Goal: Task Accomplishment & Management: Manage account settings

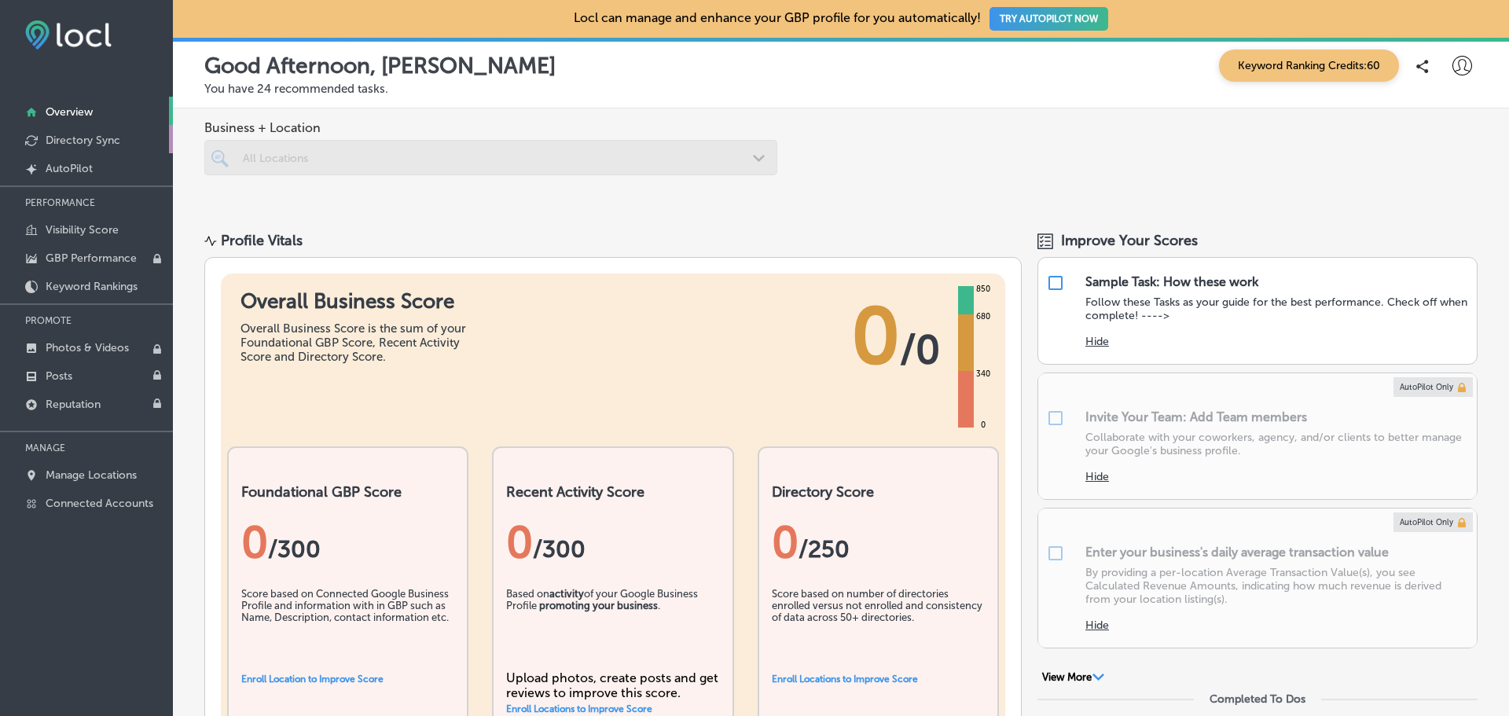
click at [104, 139] on p "Directory Sync" at bounding box center [83, 140] width 75 height 13
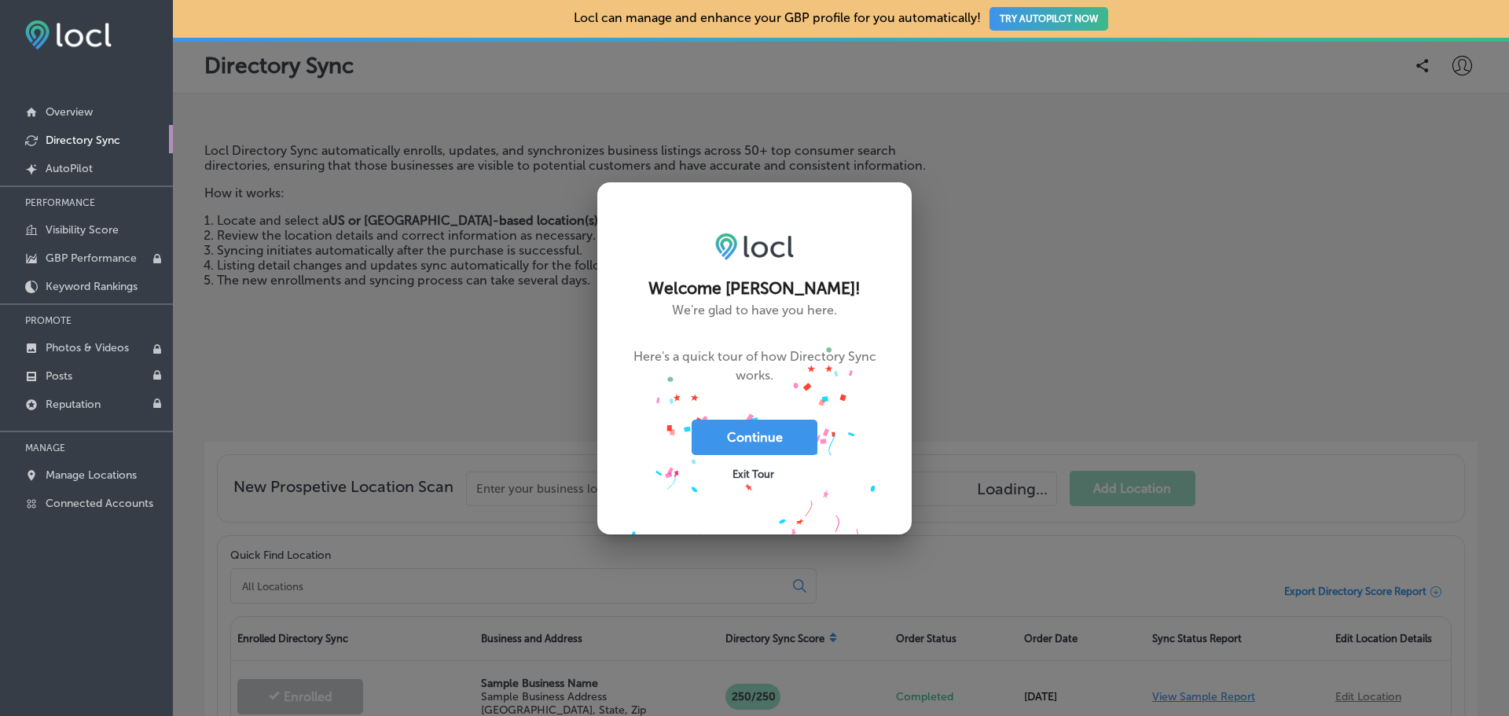
click at [345, 278] on div at bounding box center [754, 358] width 1509 height 716
click at [87, 108] on p "Overview" at bounding box center [69, 111] width 47 height 13
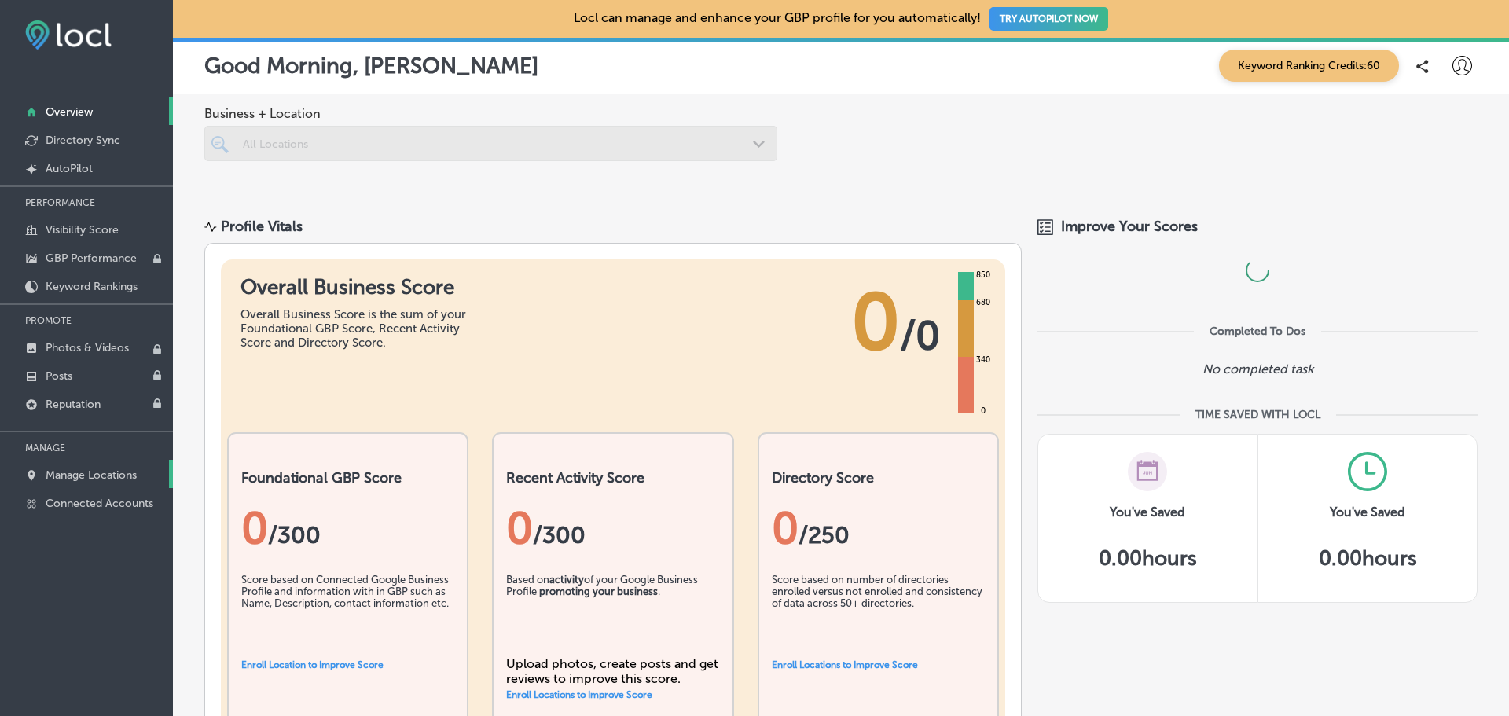
click at [91, 473] on p "Manage Locations" at bounding box center [91, 475] width 91 height 13
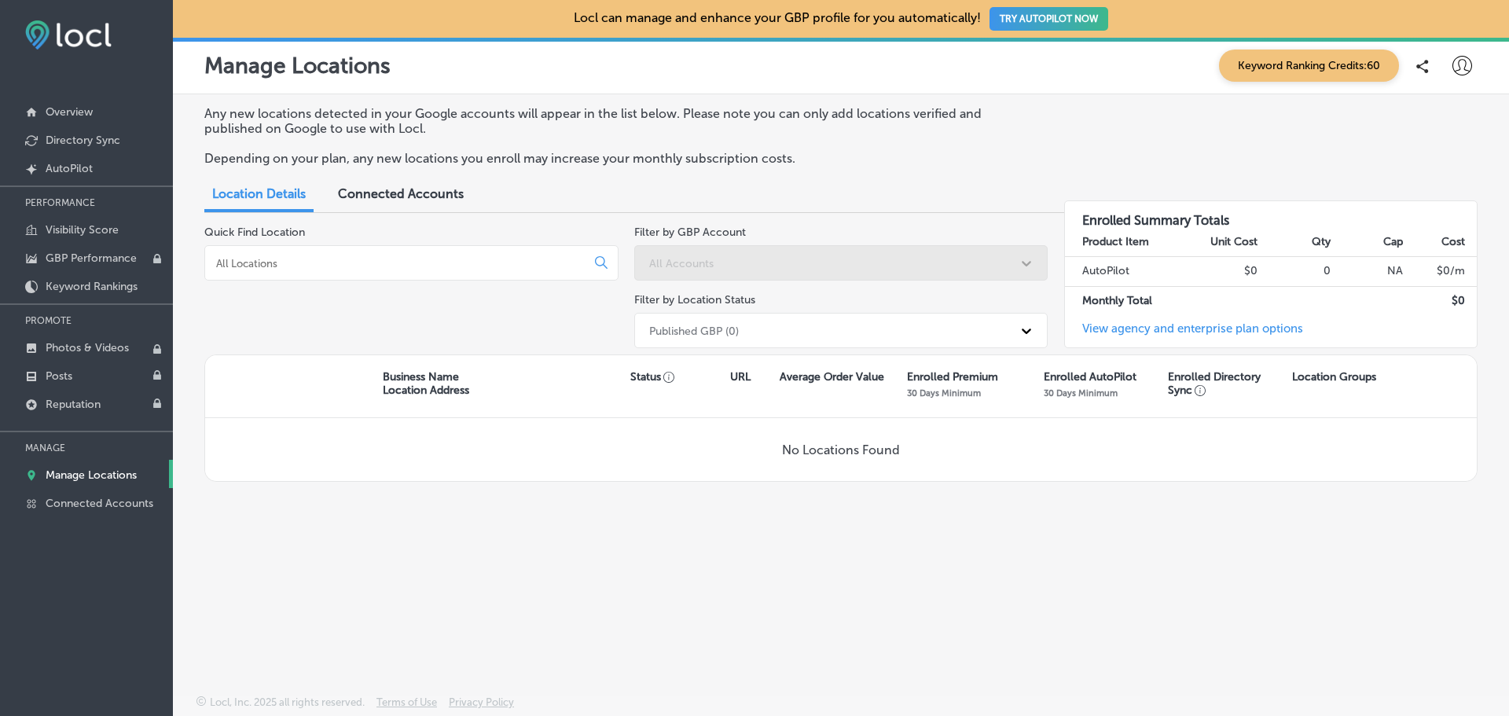
click at [406, 195] on span "Connected Accounts" at bounding box center [401, 193] width 126 height 15
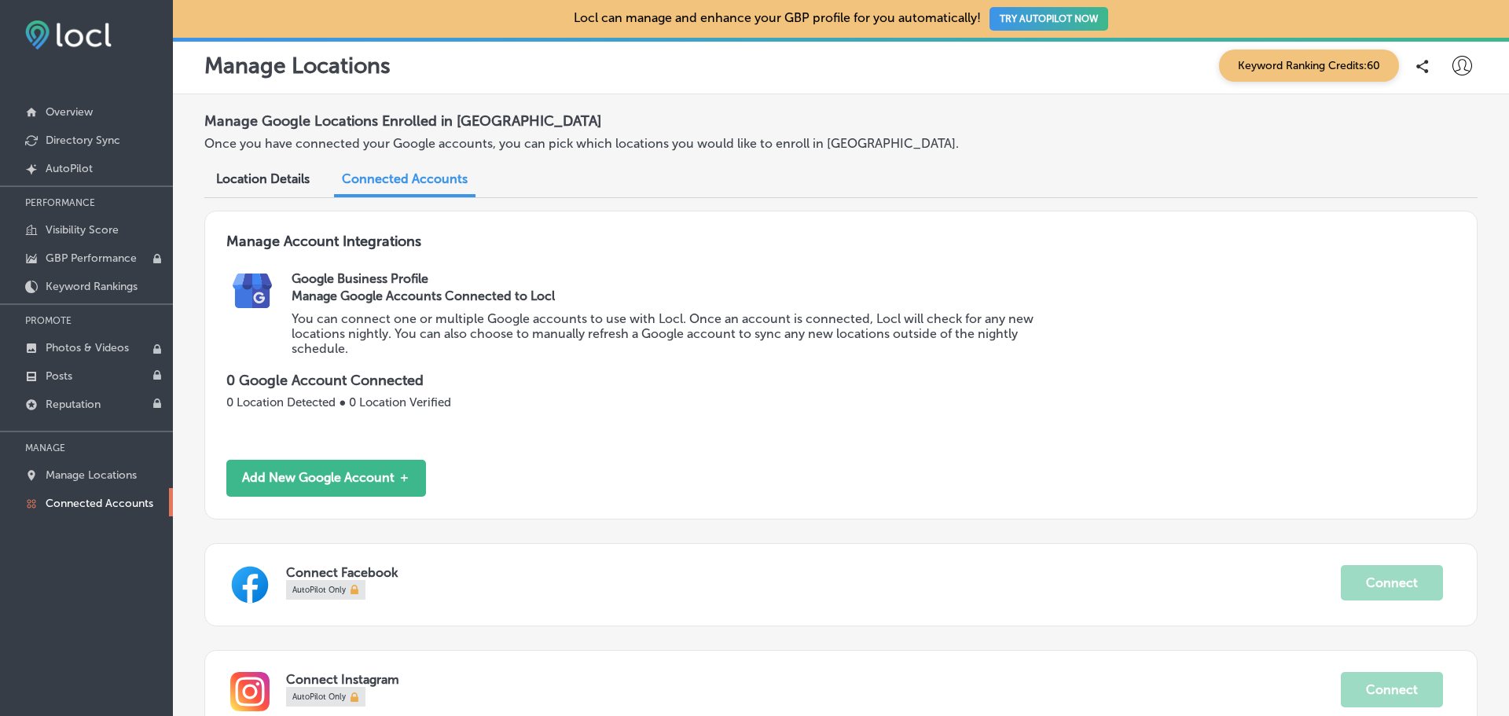
click at [1458, 63] on icon at bounding box center [1463, 66] width 20 height 20
click at [1442, 127] on p "My Account" at bounding box center [1440, 122] width 71 height 19
select select "US"
